Goal: Information Seeking & Learning: Find specific page/section

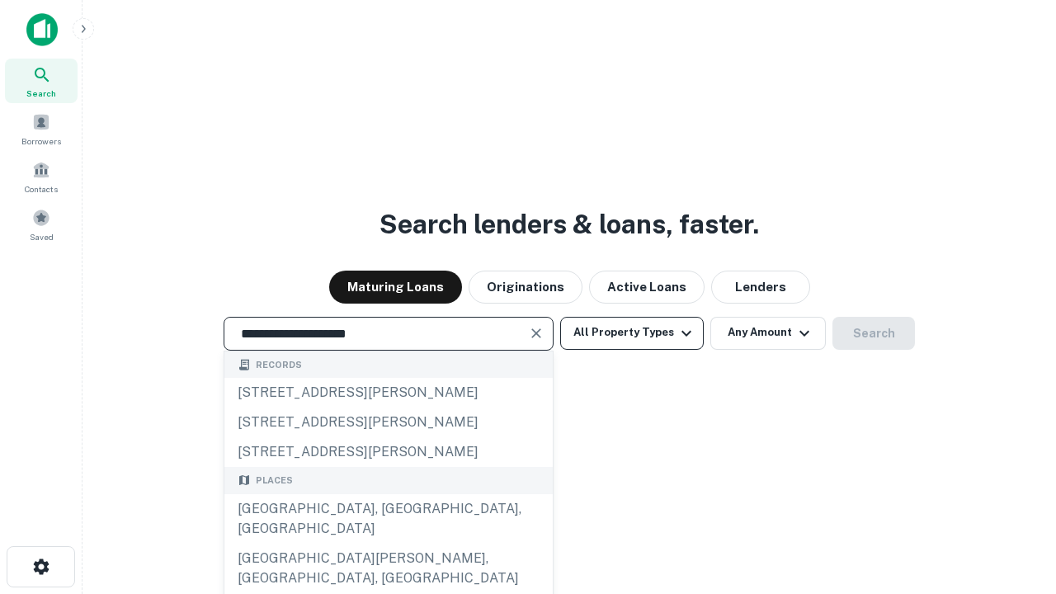
click at [388, 544] on div "[GEOGRAPHIC_DATA], [GEOGRAPHIC_DATA], [GEOGRAPHIC_DATA]" at bounding box center [388, 519] width 328 height 50
click at [632, 332] on button "All Property Types" at bounding box center [632, 333] width 144 height 33
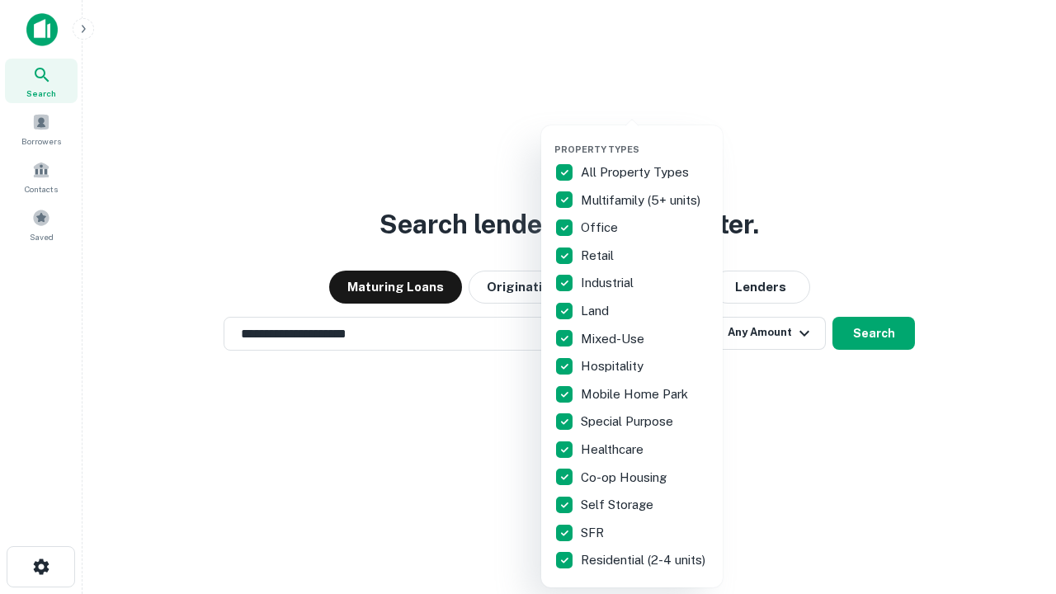
type input "**********"
click at [645, 139] on button "button" at bounding box center [645, 139] width 182 height 1
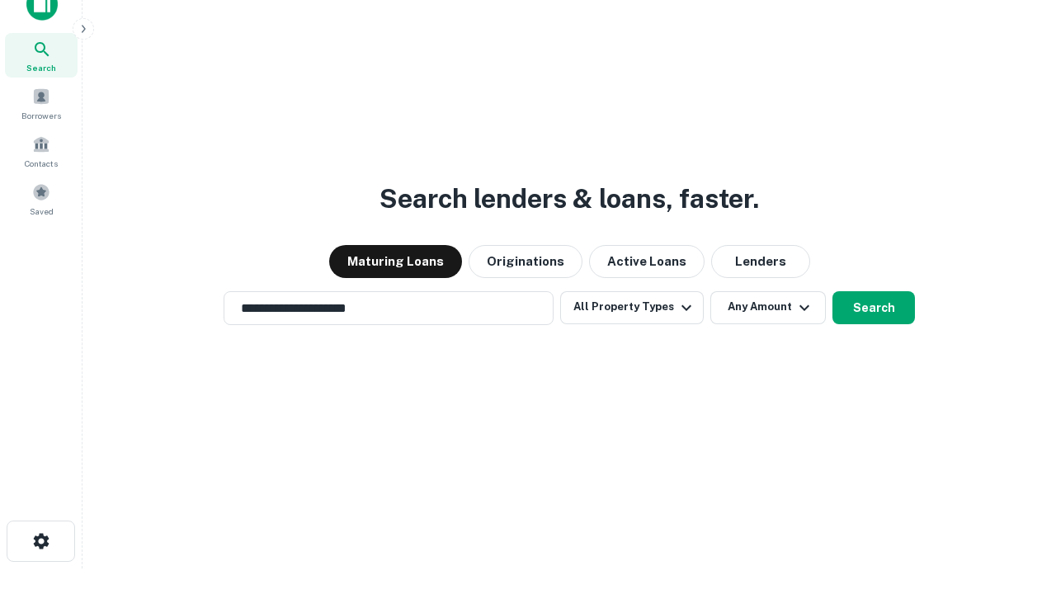
scroll to position [10, 199]
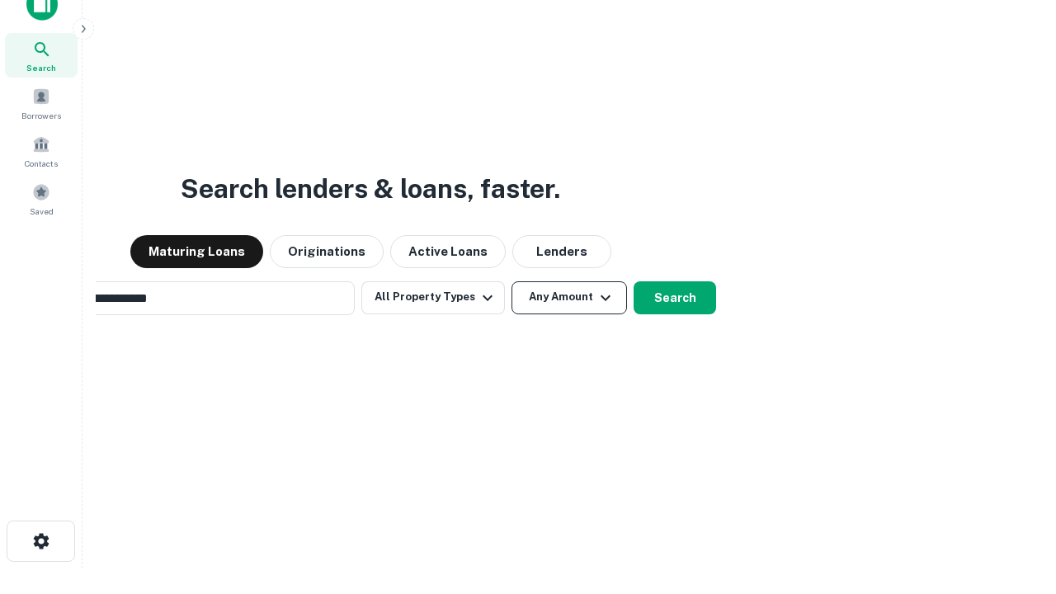
click at [512, 281] on button "Any Amount" at bounding box center [570, 297] width 116 height 33
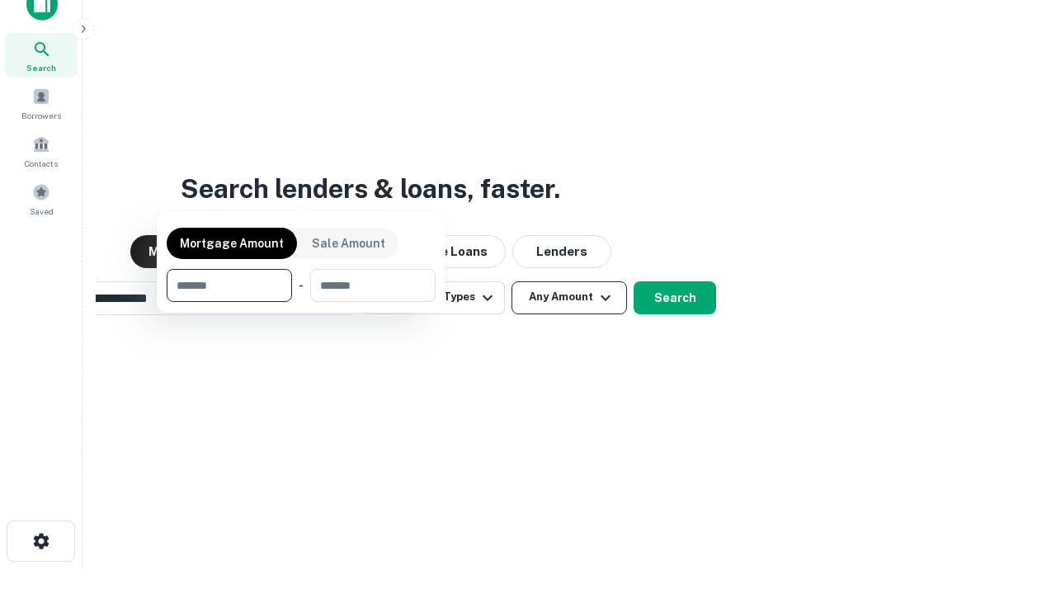
scroll to position [26, 0]
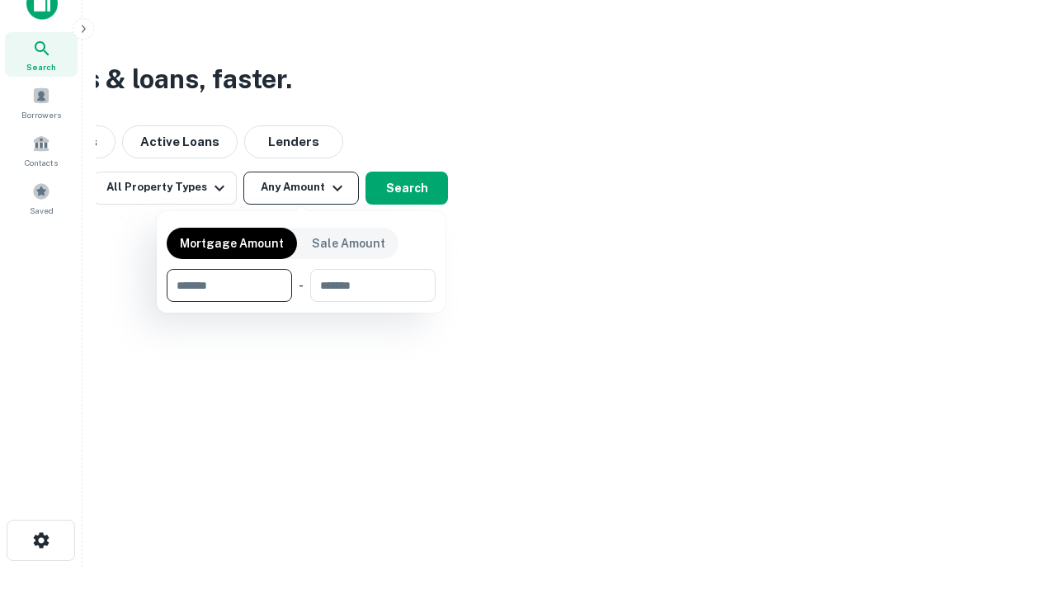
type input "*******"
click at [301, 302] on button "button" at bounding box center [301, 302] width 269 height 1
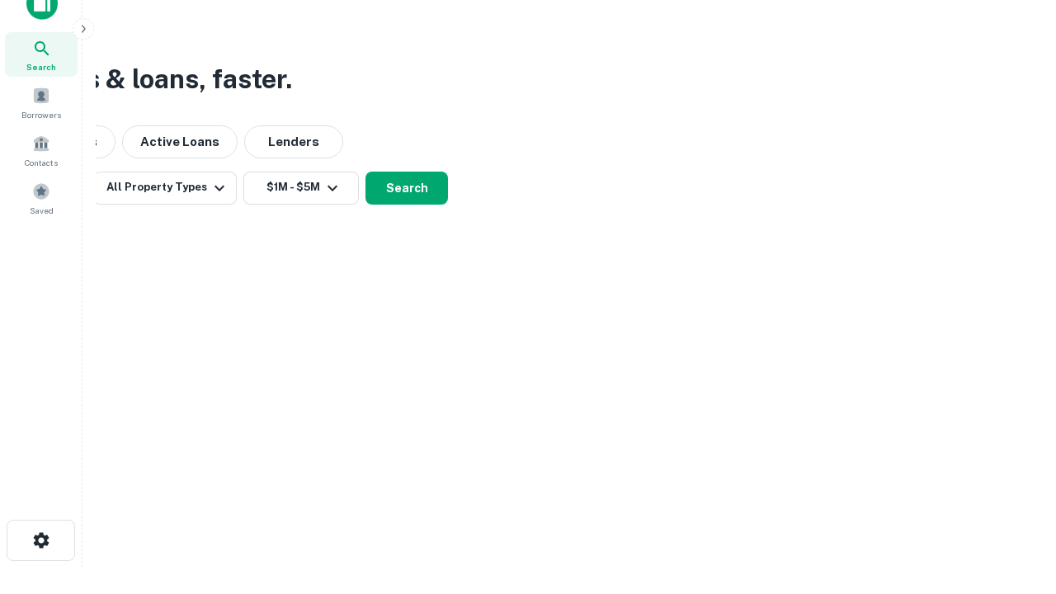
scroll to position [10, 304]
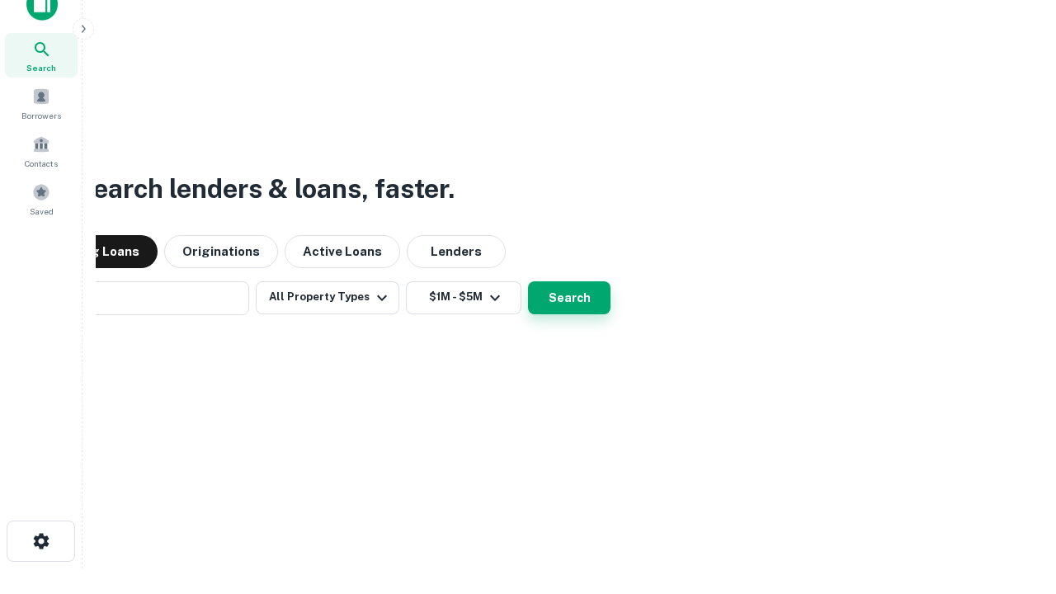
click at [528, 281] on button "Search" at bounding box center [569, 297] width 83 height 33
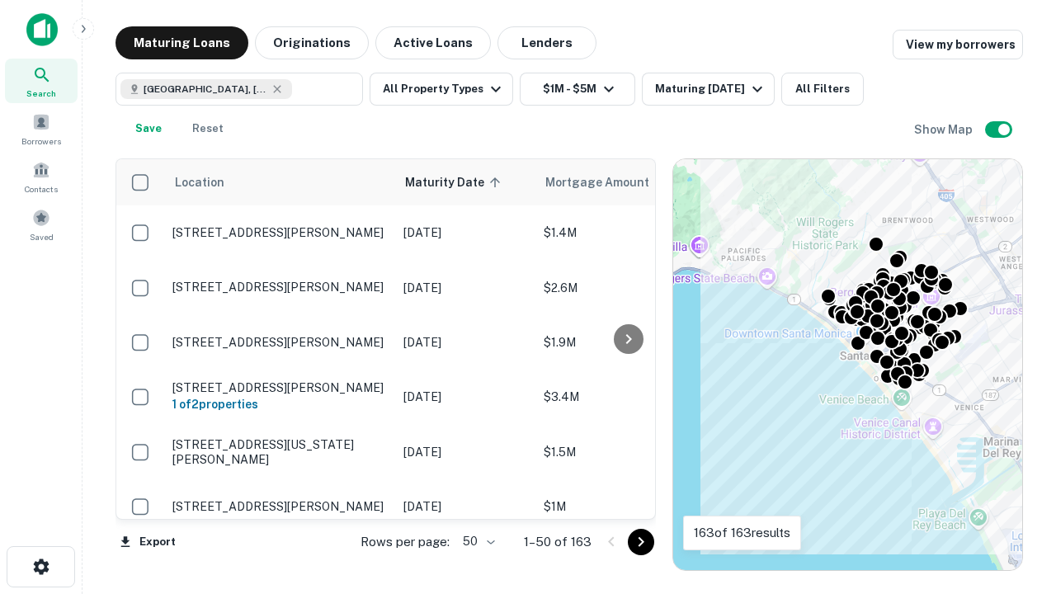
click at [476, 541] on body "Search Borrowers Contacts Saved Maturing Loans Originations Active Loans Lender…" at bounding box center [528, 297] width 1056 height 594
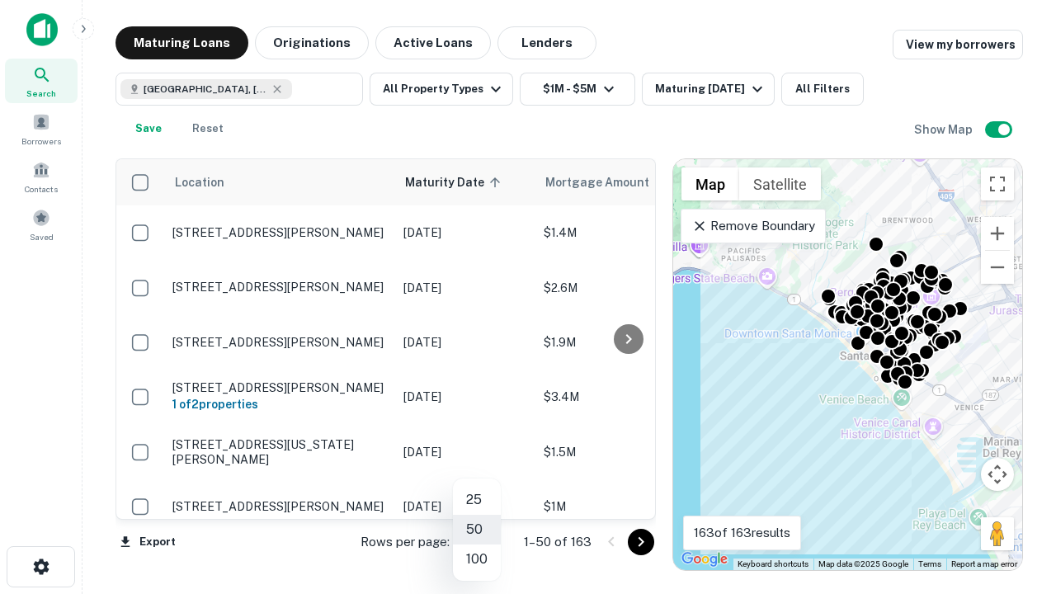
click at [477, 500] on li "25" at bounding box center [477, 500] width 48 height 30
